Goal: Task Accomplishment & Management: Manage account settings

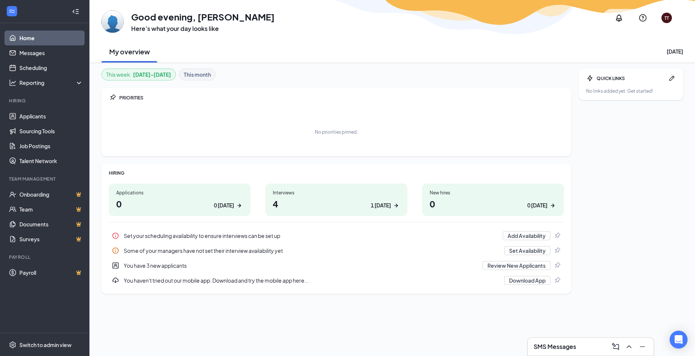
click at [327, 197] on h1 "4 1 [DATE]" at bounding box center [336, 203] width 127 height 13
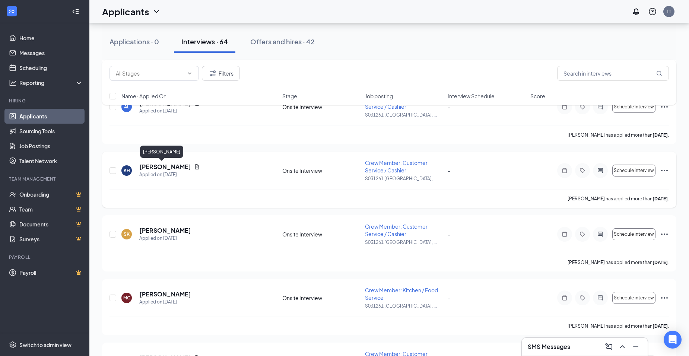
scroll to position [857, 0]
click at [663, 297] on icon "Ellipses" at bounding box center [664, 297] width 9 height 9
click at [628, 312] on p "[PERSON_NAME] as hired" at bounding box center [631, 312] width 64 height 7
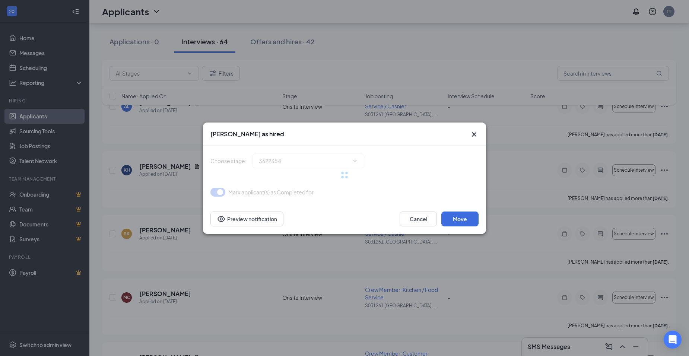
type input "Hiring Complete (final stage)"
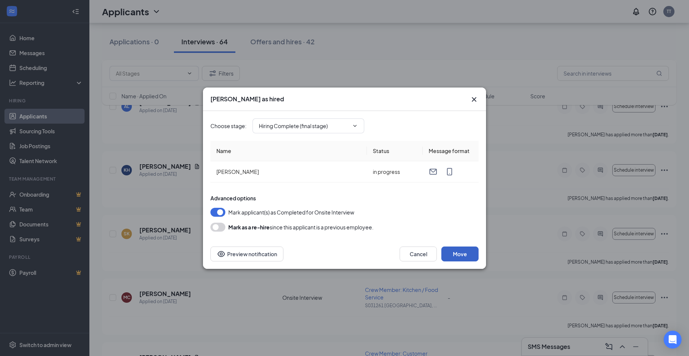
click at [466, 250] on button "Move" at bounding box center [459, 254] width 37 height 15
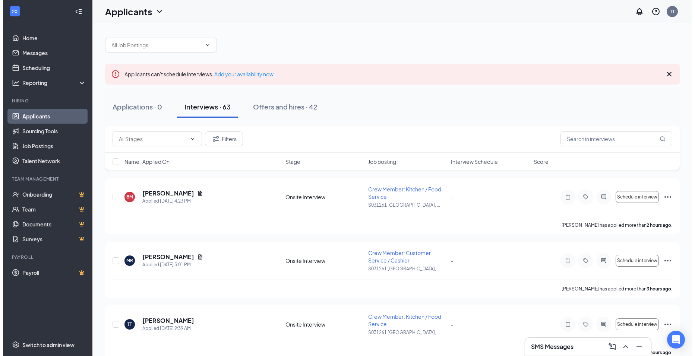
scroll to position [0, 0]
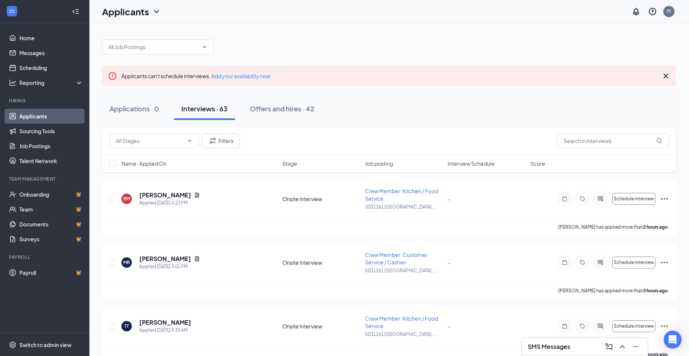
click at [666, 78] on icon "Cross" at bounding box center [666, 76] width 9 height 9
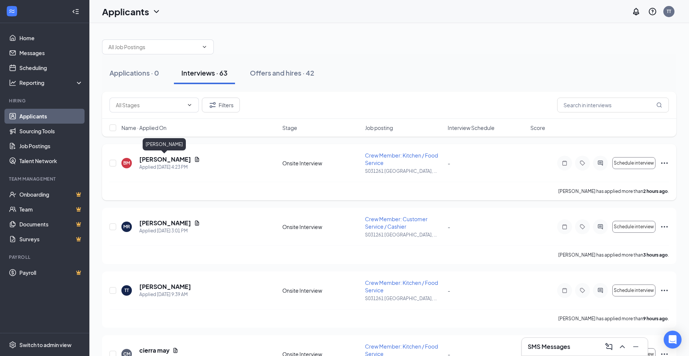
click at [167, 161] on h5 "[PERSON_NAME]" at bounding box center [165, 159] width 52 height 8
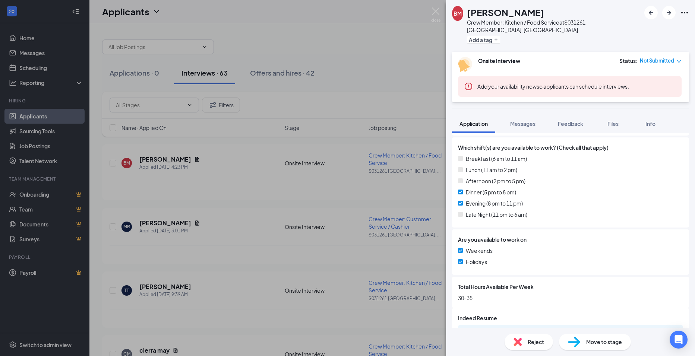
scroll to position [320, 0]
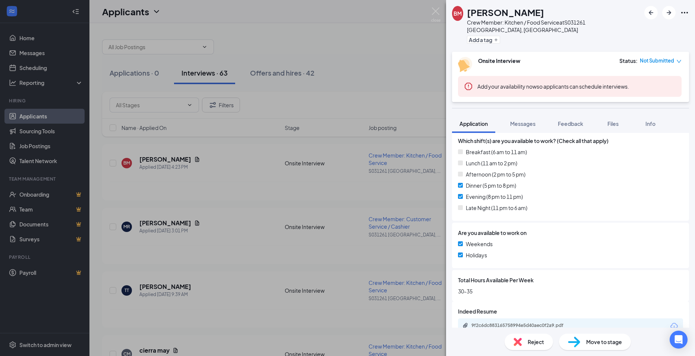
click at [197, 212] on div "[PERSON_NAME] Crew Member: Kitchen / Food Service at S031261 [GEOGRAPHIC_DATA],…" at bounding box center [347, 178] width 695 height 356
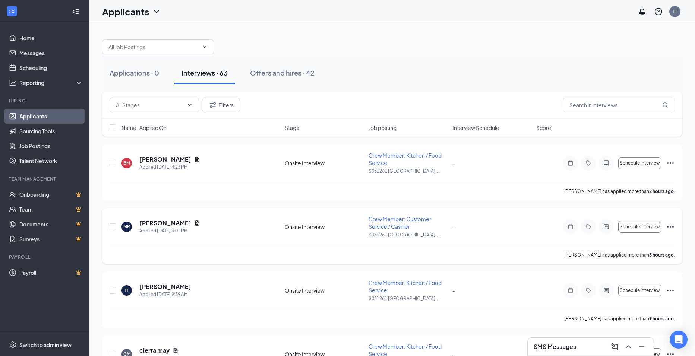
click at [149, 222] on h5 "[PERSON_NAME]" at bounding box center [165, 223] width 52 height 8
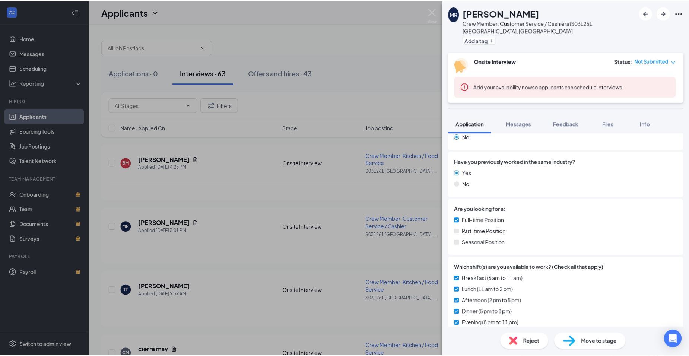
scroll to position [186, 0]
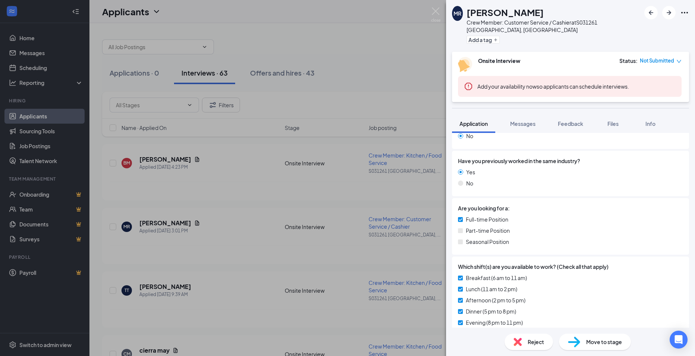
click at [187, 252] on div "[PERSON_NAME] Crew Member: Customer Service / Cashier at S031261 [GEOGRAPHIC_DA…" at bounding box center [347, 178] width 695 height 356
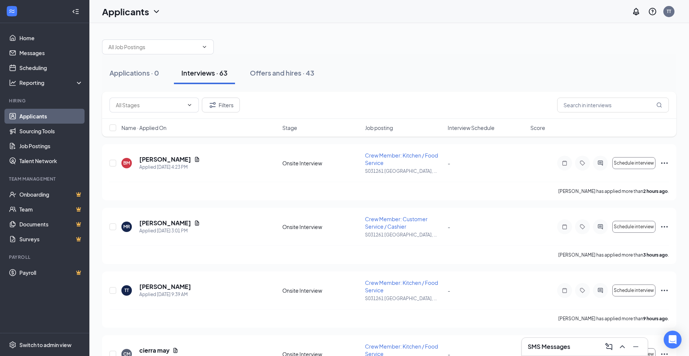
click at [485, 65] on div "Applications · 0 Interviews · 63 Offers and hires · 43" at bounding box center [389, 73] width 574 height 22
